Goal: Task Accomplishment & Management: Use online tool/utility

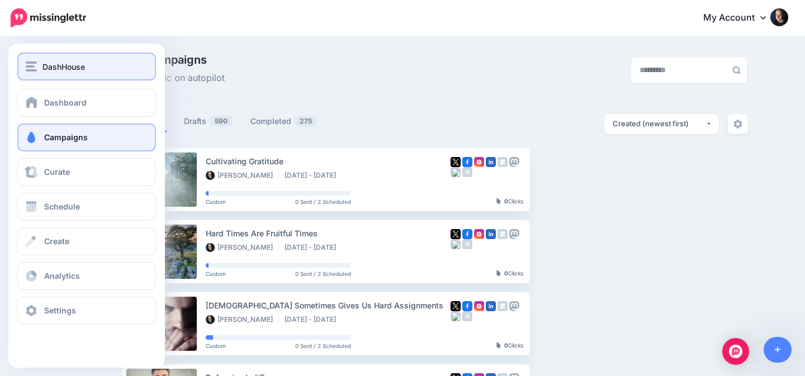
click at [36, 64] on img "button" at bounding box center [31, 67] width 11 height 10
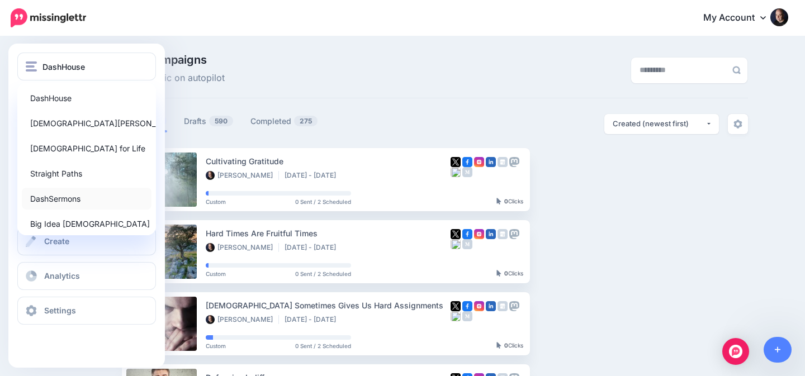
click at [61, 200] on link "DashSermons" at bounding box center [87, 199] width 130 height 22
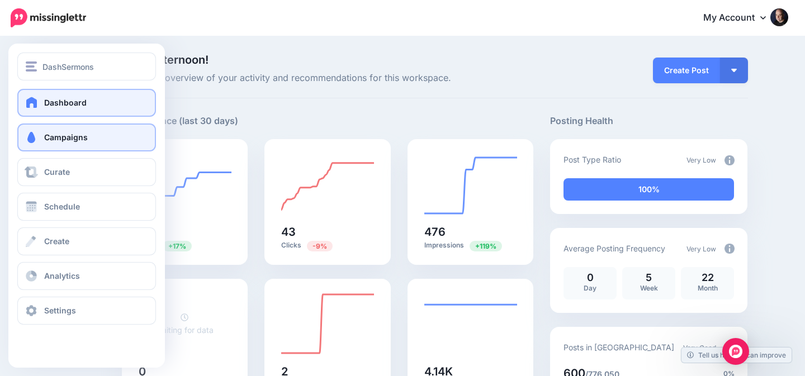
click at [80, 140] on span "Campaigns" at bounding box center [66, 138] width 44 height 10
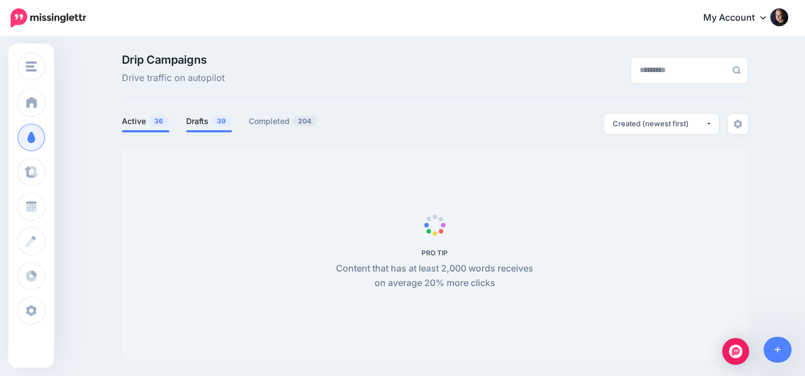
click at [205, 126] on link "Drafts 39" at bounding box center [209, 121] width 46 height 13
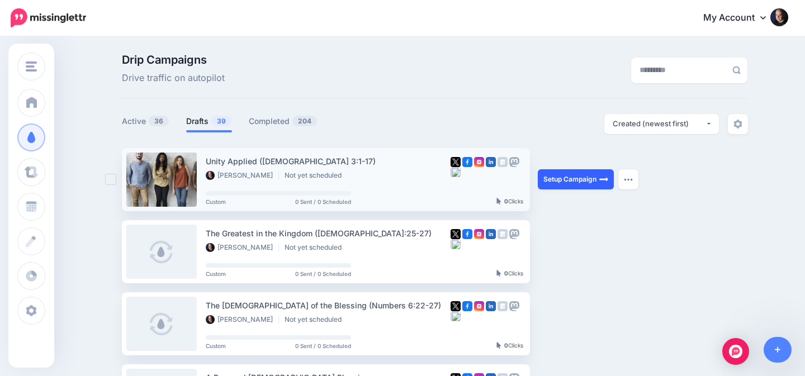
click at [569, 177] on link "Setup Campaign" at bounding box center [576, 179] width 76 height 20
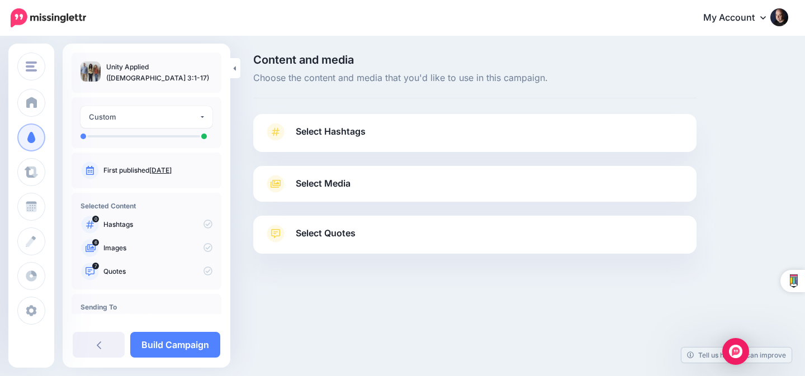
click at [313, 178] on span "Select Media" at bounding box center [323, 183] width 55 height 15
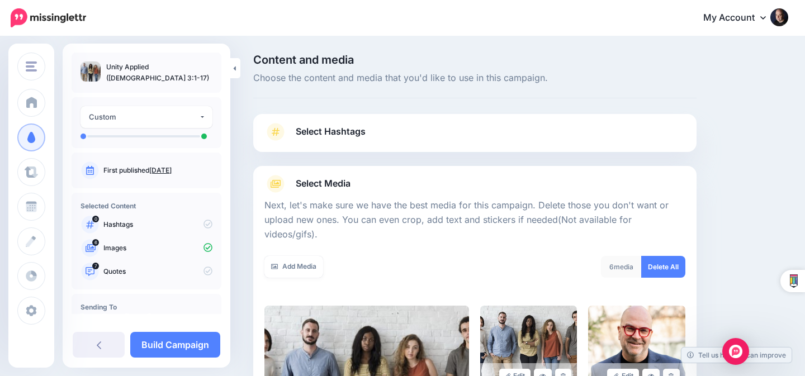
scroll to position [307, 0]
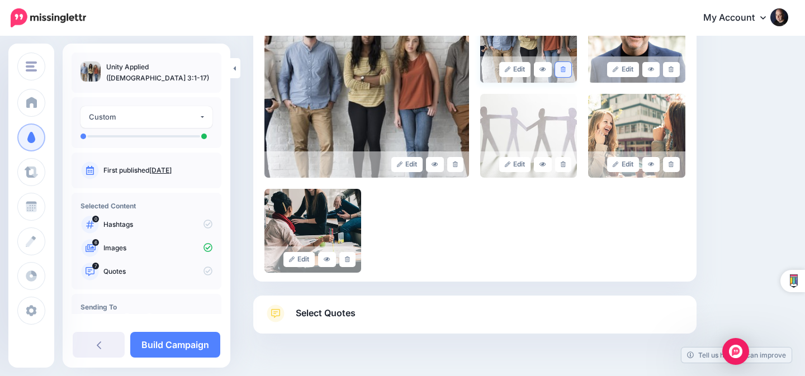
click at [561, 67] on icon at bounding box center [563, 70] width 5 height 6
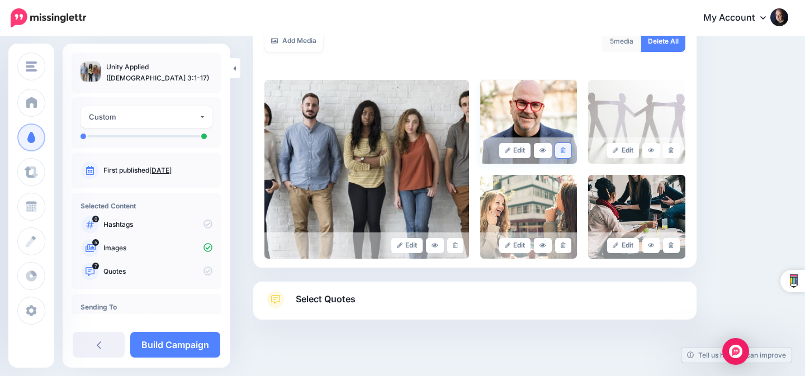
click at [566, 143] on link at bounding box center [563, 150] width 16 height 15
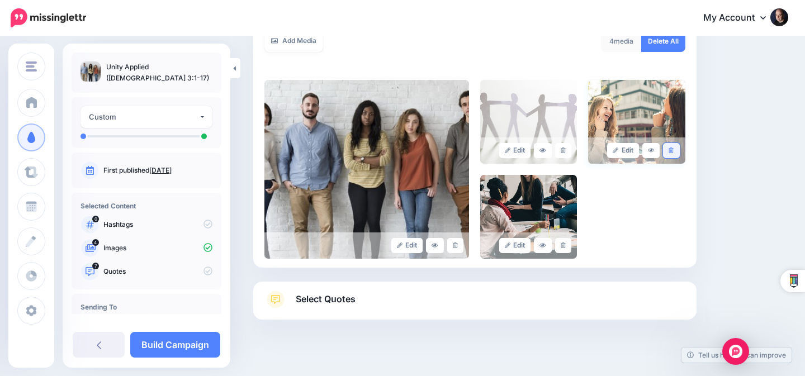
click at [673, 148] on icon at bounding box center [671, 151] width 5 height 6
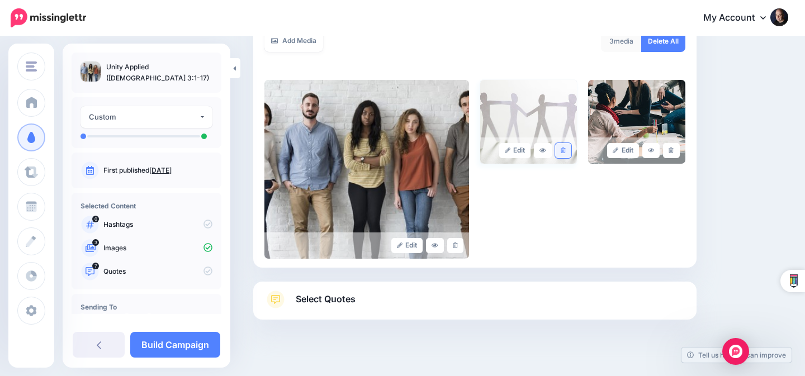
click at [565, 148] on icon at bounding box center [563, 151] width 5 height 6
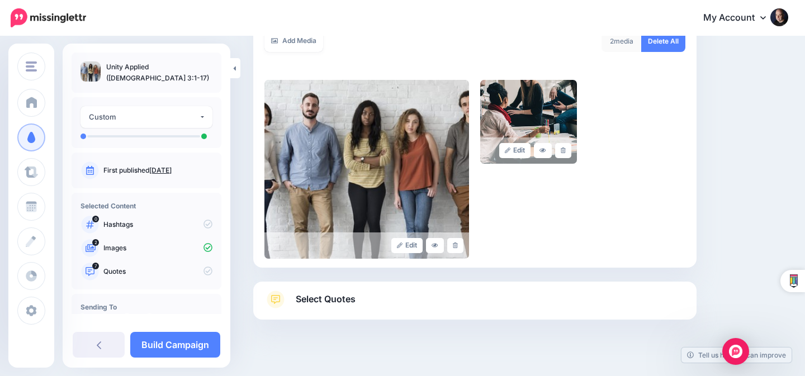
click at [432, 291] on link "Select Quotes" at bounding box center [474, 305] width 421 height 29
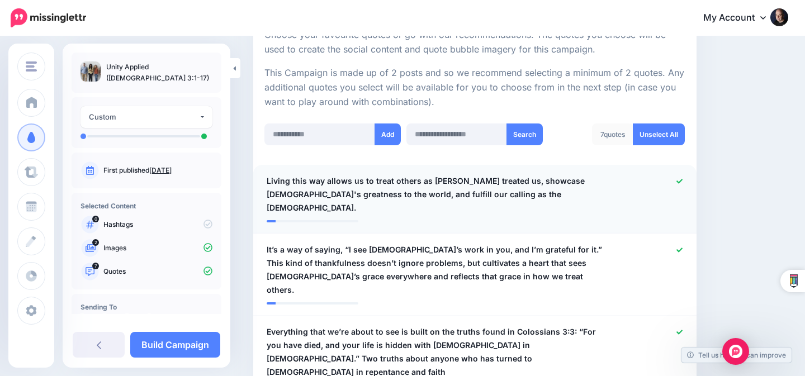
click at [678, 179] on icon at bounding box center [680, 181] width 6 height 4
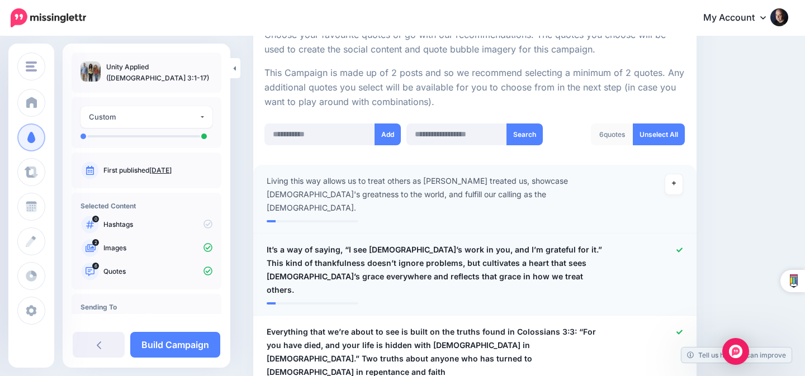
click at [677, 248] on icon at bounding box center [680, 250] width 6 height 4
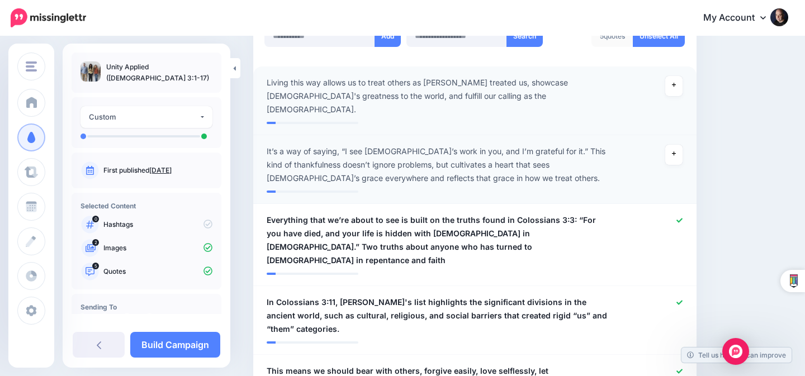
scroll to position [332, 0]
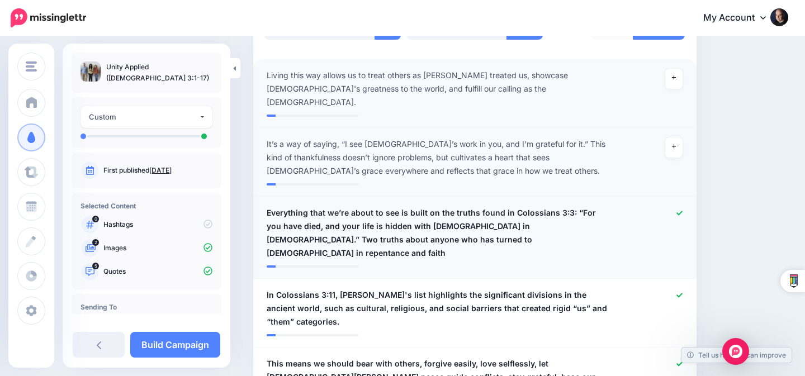
click at [677, 210] on icon at bounding box center [680, 213] width 6 height 6
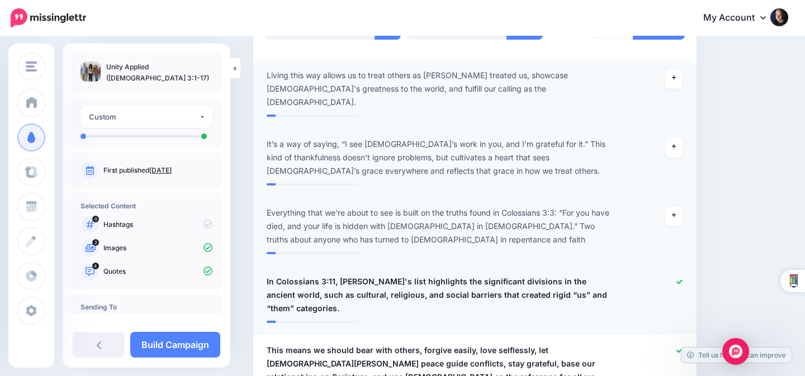
click at [678, 279] on icon at bounding box center [680, 282] width 6 height 6
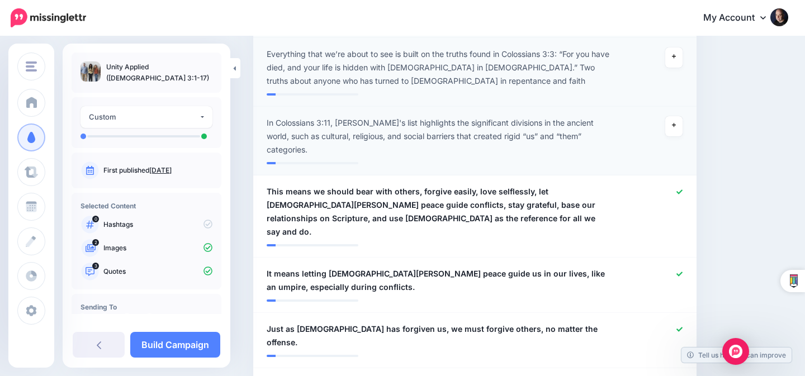
scroll to position [500, 0]
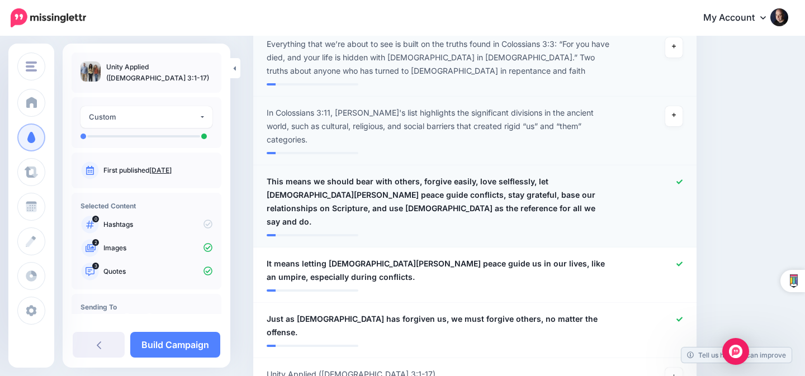
click at [679, 179] on icon at bounding box center [680, 182] width 6 height 6
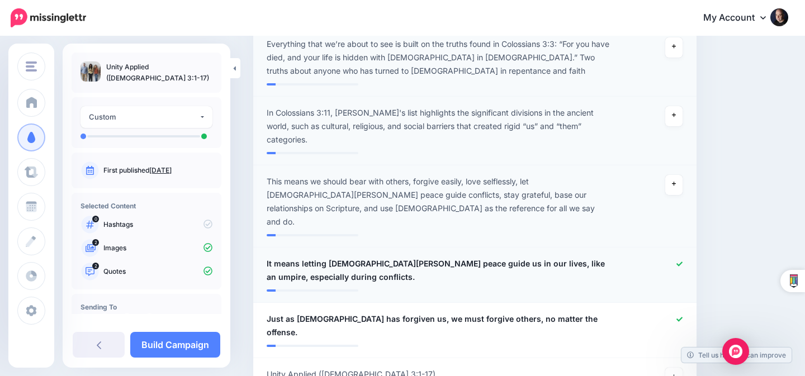
click at [679, 261] on icon at bounding box center [680, 264] width 6 height 6
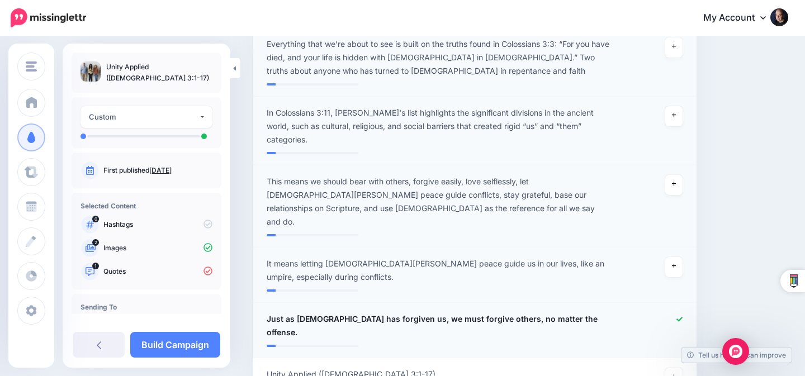
click at [675, 313] on div at bounding box center [655, 326] width 72 height 27
click at [678, 316] on icon at bounding box center [680, 319] width 6 height 6
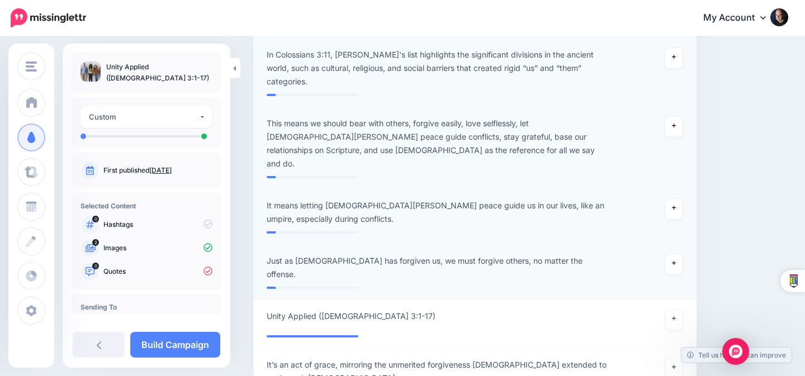
scroll to position [569, 0]
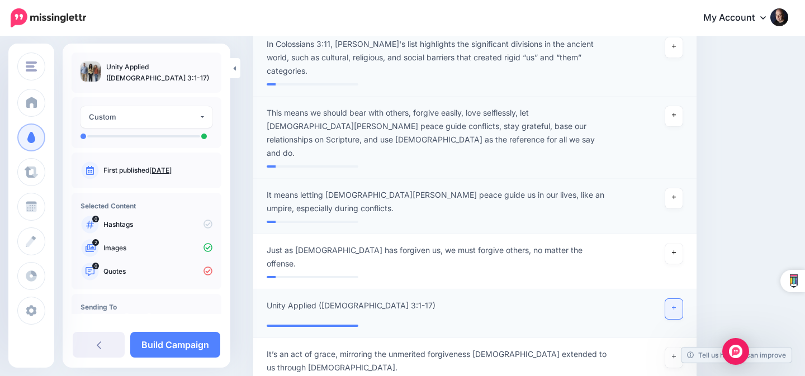
click at [674, 299] on link at bounding box center [674, 309] width 18 height 20
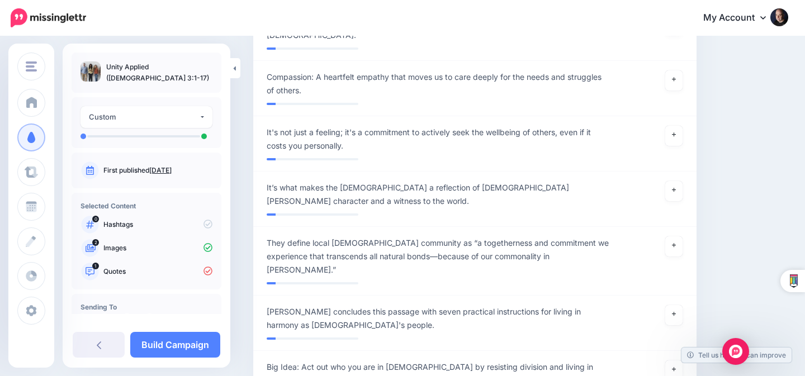
scroll to position [2299, 0]
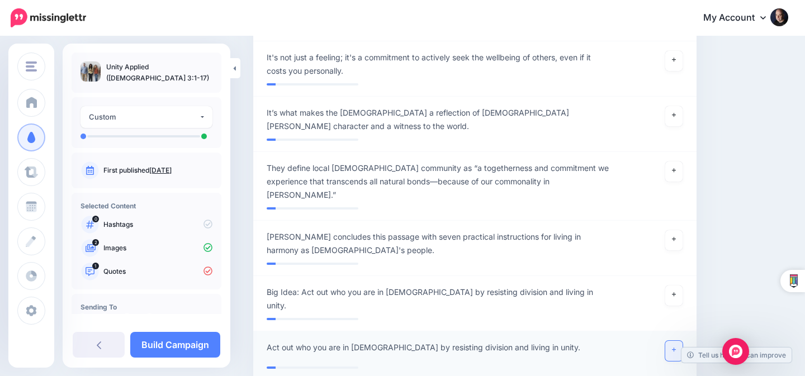
click at [670, 341] on link at bounding box center [674, 351] width 18 height 20
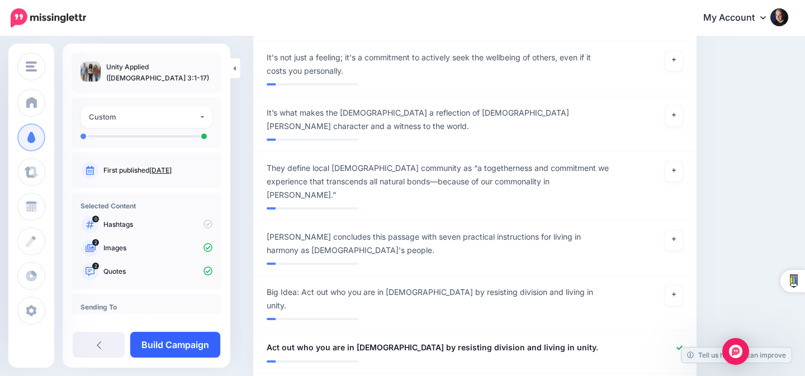
click at [190, 345] on link "Build Campaign" at bounding box center [175, 345] width 90 height 26
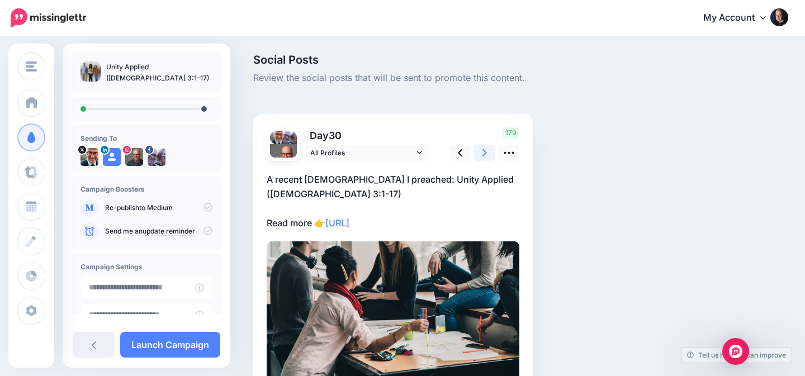
click at [481, 153] on link at bounding box center [484, 153] width 21 height 16
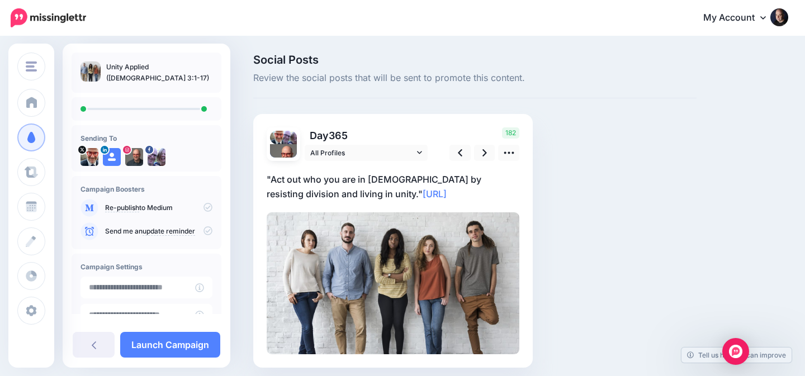
click at [338, 182] on p ""Act out who you are in [DEMOGRAPHIC_DATA] by resisting division and living in …" at bounding box center [393, 186] width 253 height 29
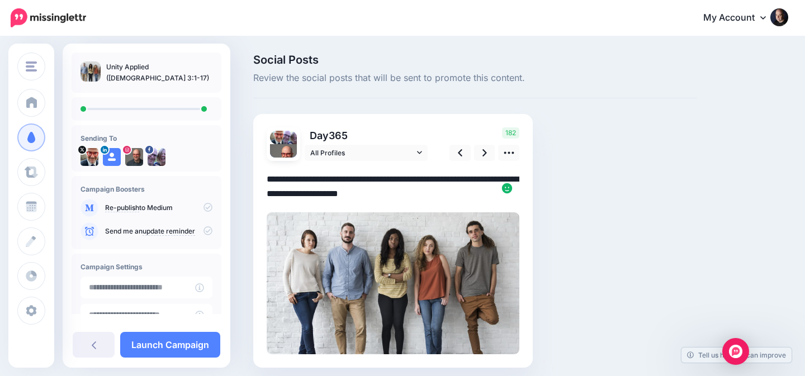
click at [272, 178] on textarea "**********" at bounding box center [393, 186] width 253 height 29
click at [328, 190] on textarea "**********" at bounding box center [393, 186] width 253 height 29
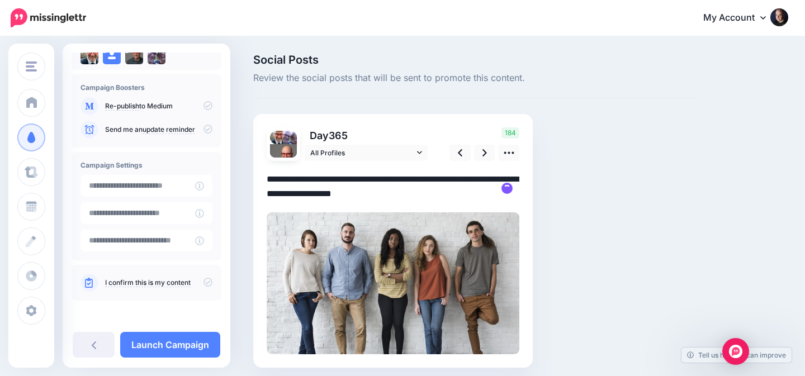
scroll to position [102, 0]
type textarea "**********"
click at [204, 283] on icon at bounding box center [208, 282] width 9 height 9
click at [188, 344] on link "Launch Campaign" at bounding box center [170, 345] width 100 height 26
